Goal: Task Accomplishment & Management: Manage account settings

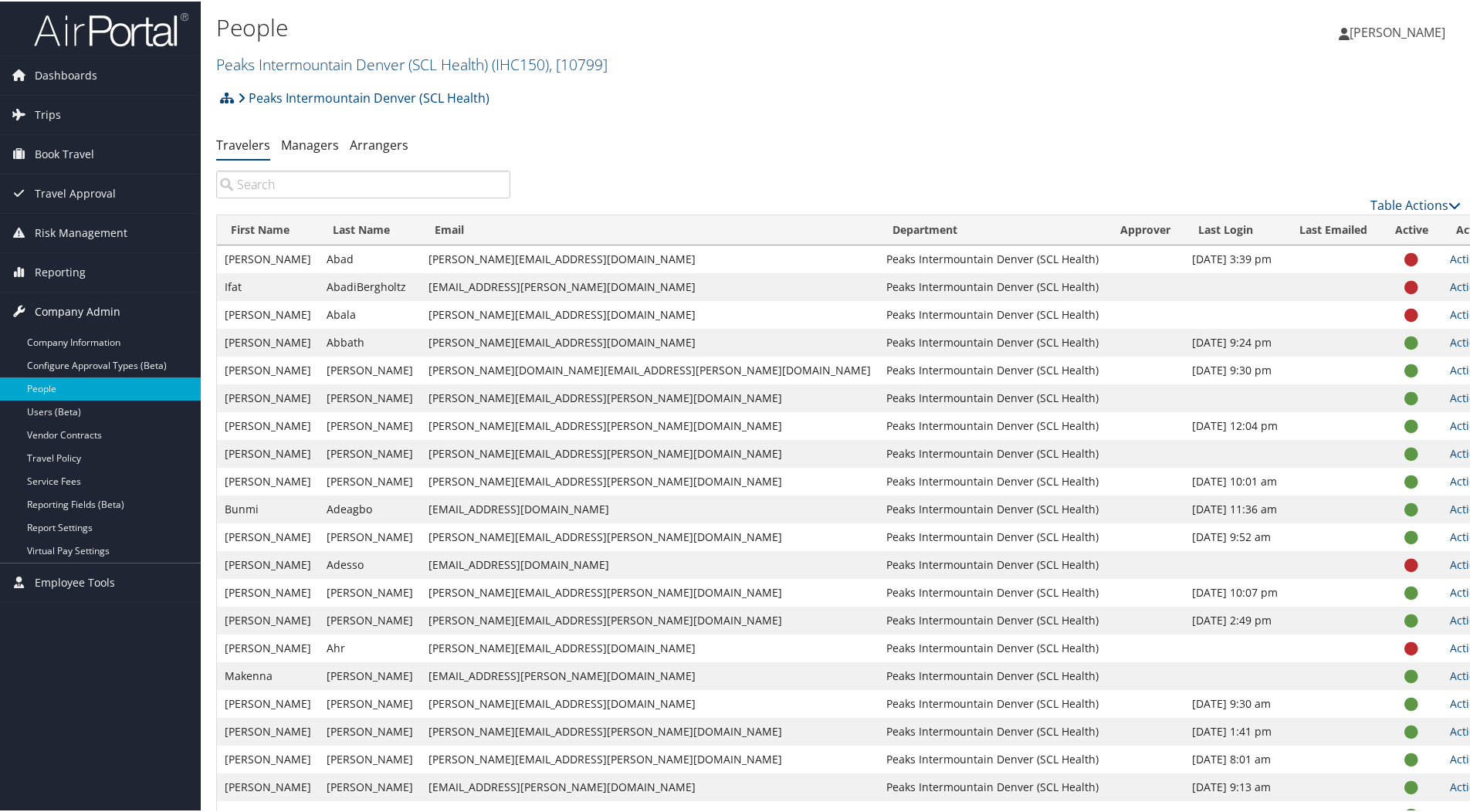
click at [56, 306] on span "Company Admin" at bounding box center [77, 310] width 85 height 39
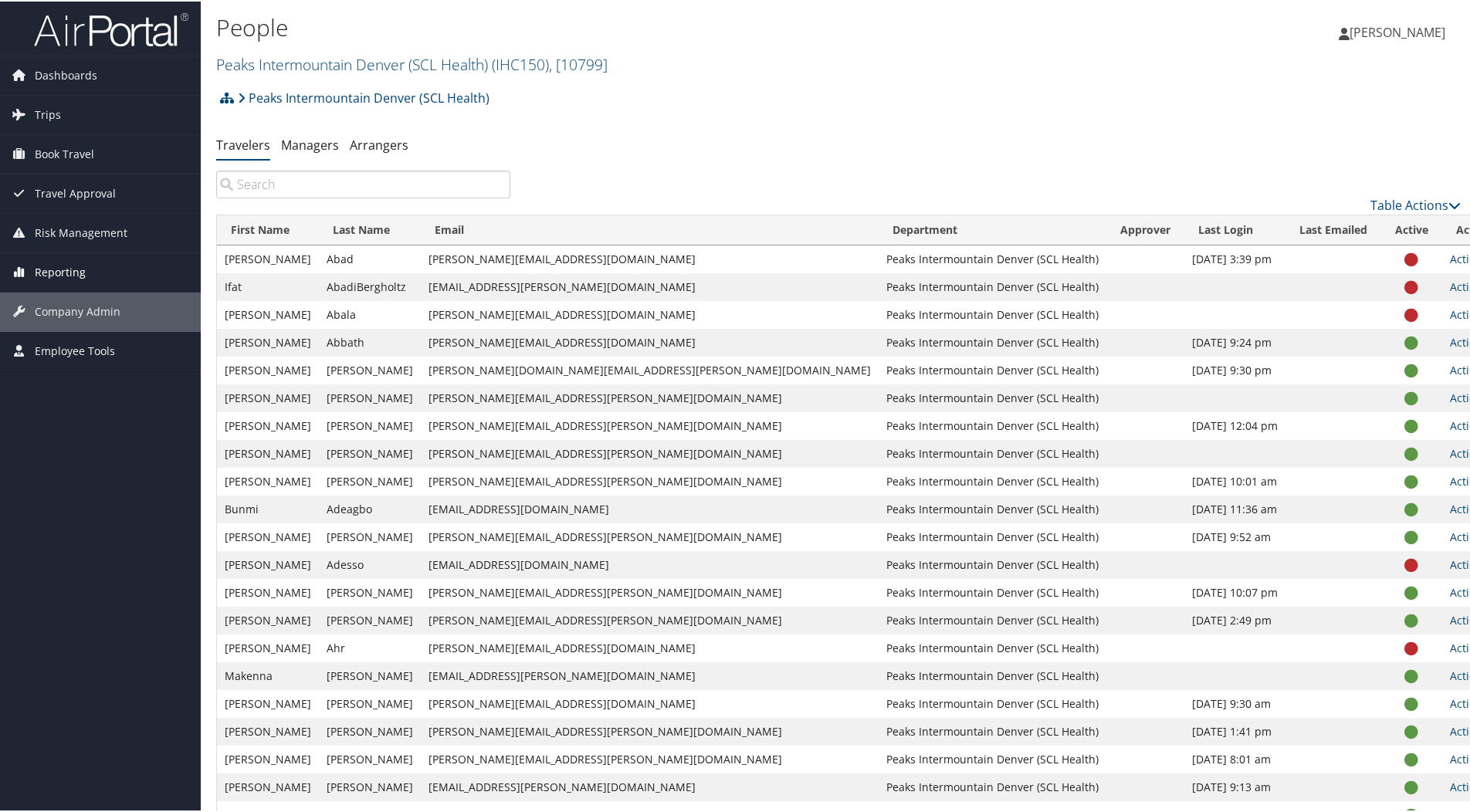
click at [64, 269] on span "Reporting" at bounding box center [60, 270] width 51 height 39
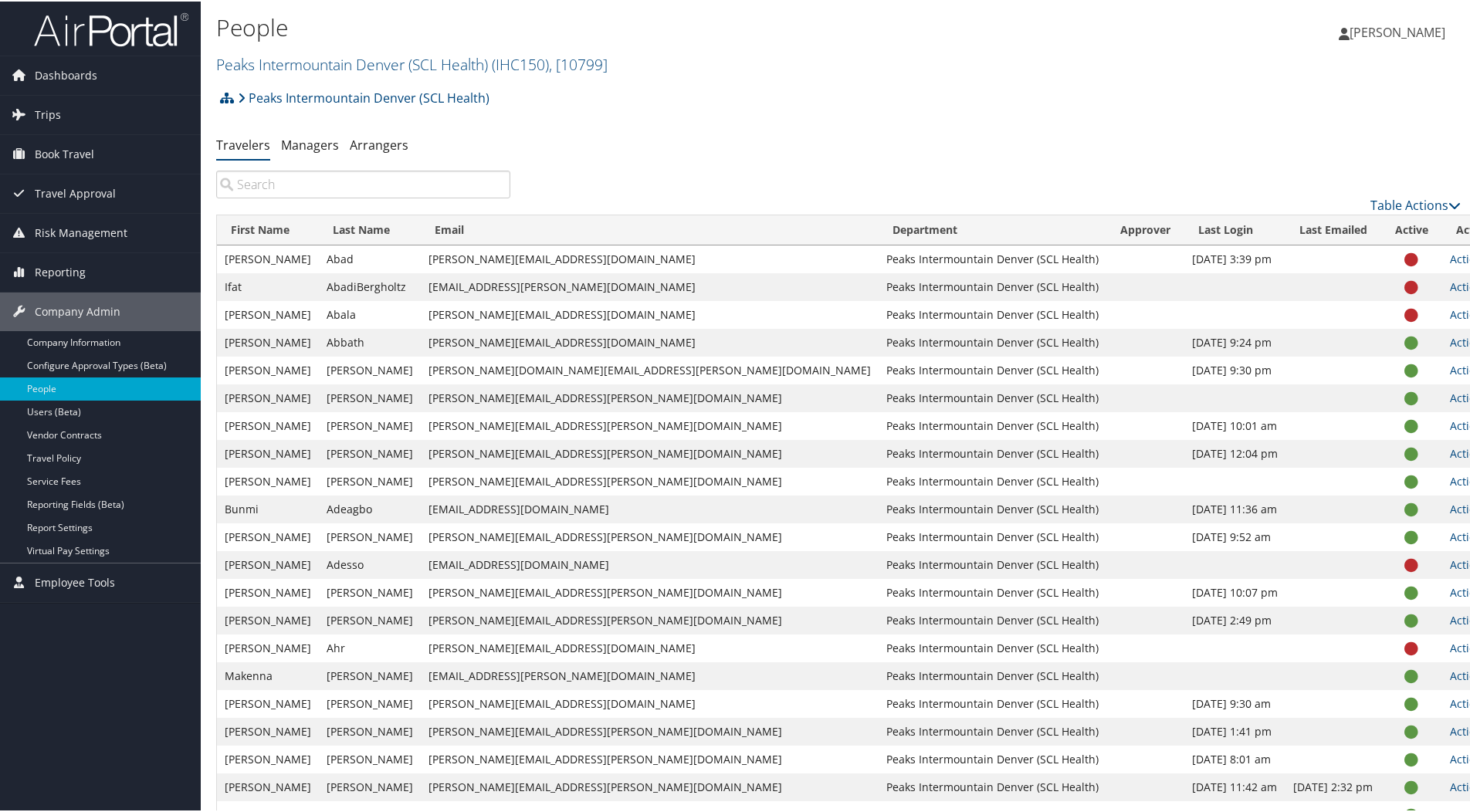
click at [1394, 34] on span "[PERSON_NAME]" at bounding box center [1397, 31] width 95 height 17
click at [1298, 250] on link "Sign Out" at bounding box center [1356, 251] width 172 height 26
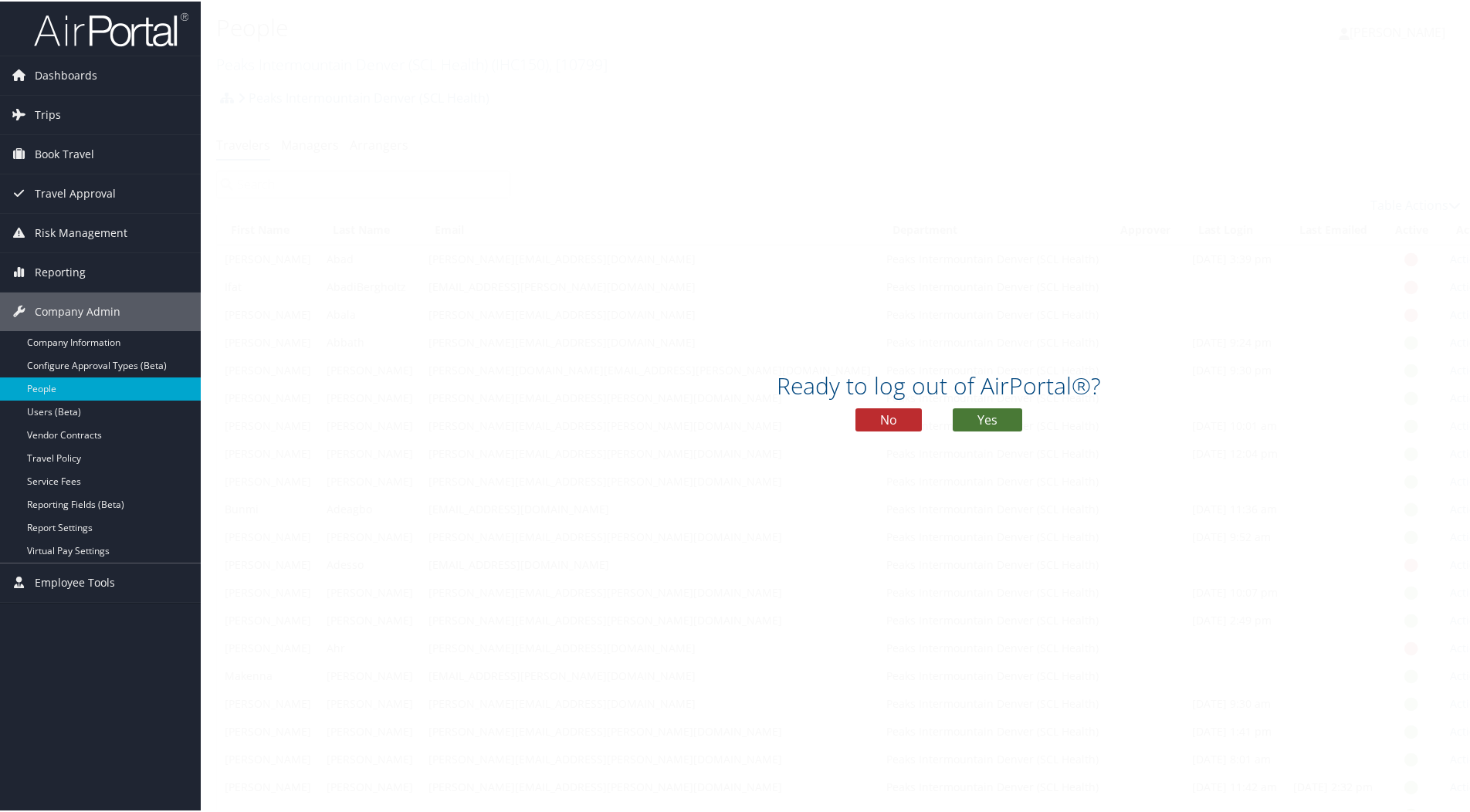
click at [987, 420] on button "Yes" at bounding box center [987, 418] width 70 height 23
